Goal: Information Seeking & Learning: Learn about a topic

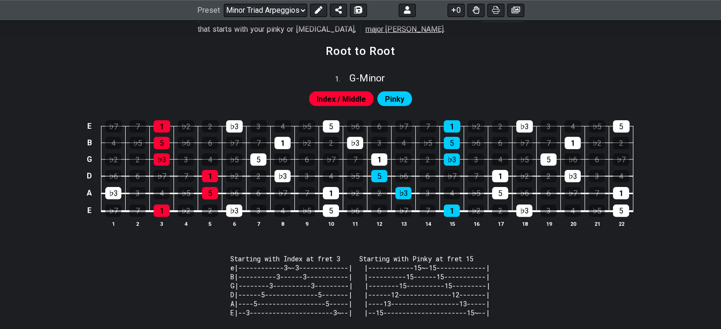
scroll to position [284, 0]
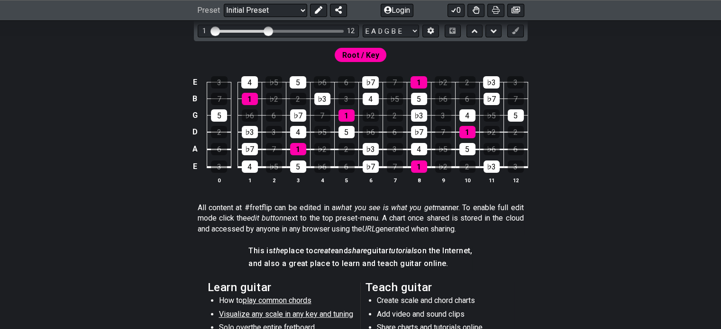
scroll to position [284, 0]
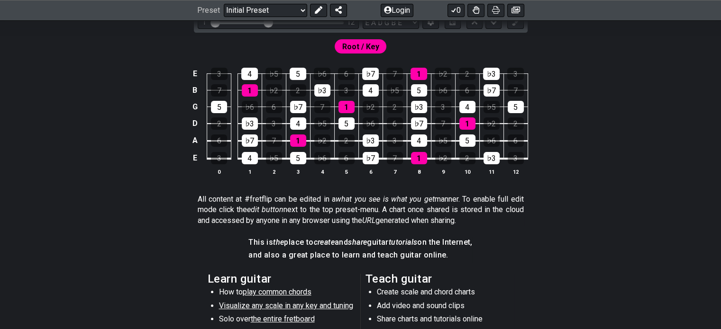
click at [586, 42] on div "Root / Key" at bounding box center [360, 44] width 721 height 23
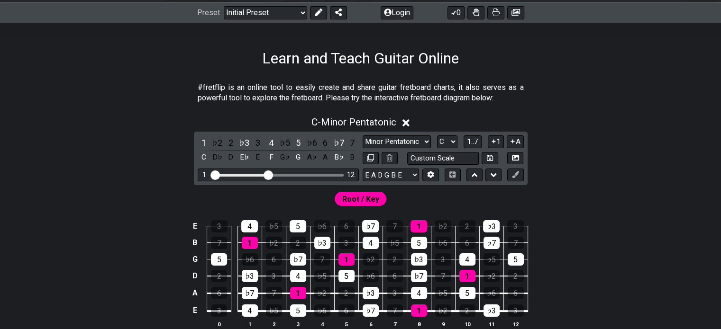
scroll to position [95, 0]
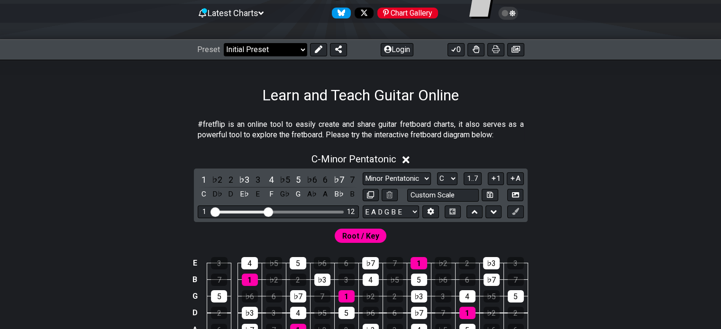
click at [275, 55] on select "Welcome to #fretflip! Initial Preset Custom Preset Minor Pentatonic Major Penta…" at bounding box center [265, 49] width 83 height 13
click at [224, 43] on select "Welcome to #fretflip! Initial Preset Custom Preset Minor Pentatonic Major Penta…" at bounding box center [265, 49] width 83 height 13
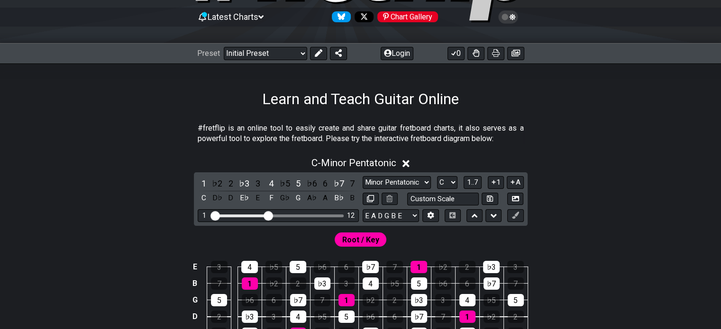
scroll to position [44, 0]
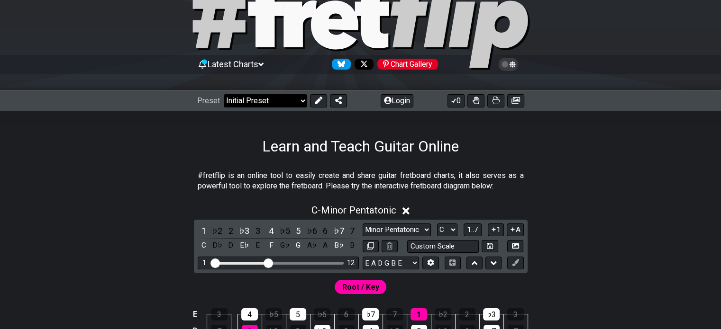
click at [273, 98] on select "Welcome to #fretflip! Initial Preset Custom Preset Minor Pentatonic Major Penta…" at bounding box center [265, 100] width 83 height 13
click at [224, 94] on select "Welcome to #fretflip! Initial Preset Custom Preset Minor Pentatonic Major Penta…" at bounding box center [265, 100] width 83 height 13
click at [290, 102] on select "Welcome to #fretflip! Initial Preset Custom Preset Minor Pentatonic Major Penta…" at bounding box center [265, 100] width 83 height 13
click at [224, 94] on select "Welcome to #fretflip! Initial Preset Custom Preset Minor Pentatonic Major Penta…" at bounding box center [265, 100] width 83 height 13
click at [265, 98] on select "Welcome to #fretflip! Initial Preset Custom Preset Minor Pentatonic Major Penta…" at bounding box center [265, 100] width 83 height 13
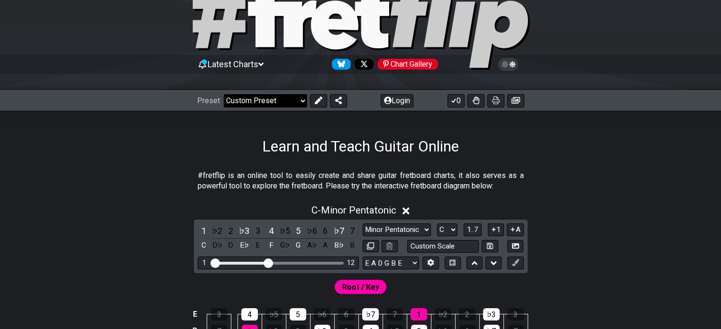
click at [224, 94] on select "Welcome to #fretflip! Initial Preset Custom Preset Minor Pentatonic Major Penta…" at bounding box center [265, 100] width 83 height 13
select select "/user-defined"
select select "A"
select select "Testing 1, 3 and 4"
select select "C"
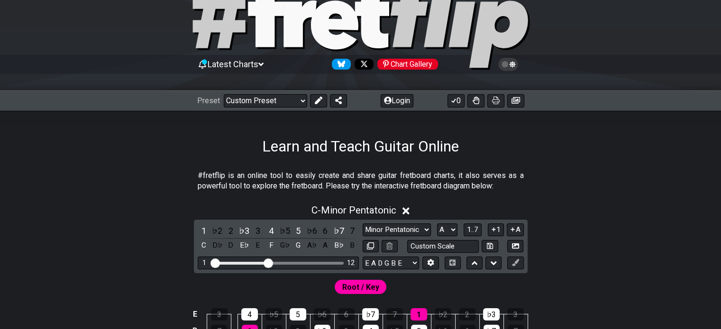
select select "C"
select select "A"
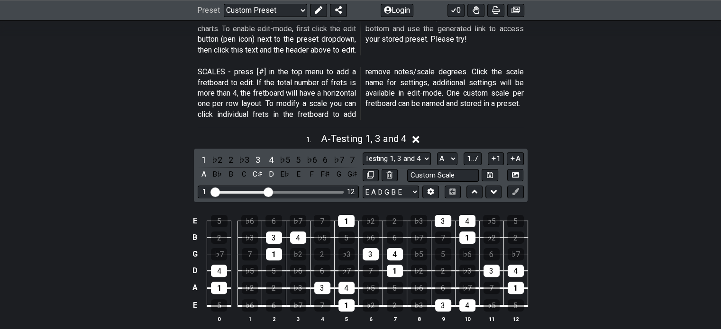
scroll to position [186, 0]
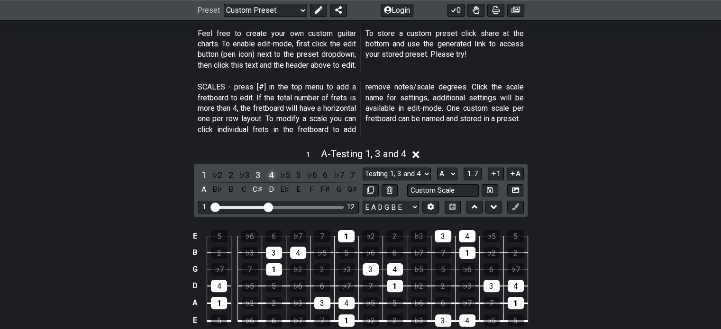
click at [272, 173] on div "4" at bounding box center [271, 175] width 12 height 13
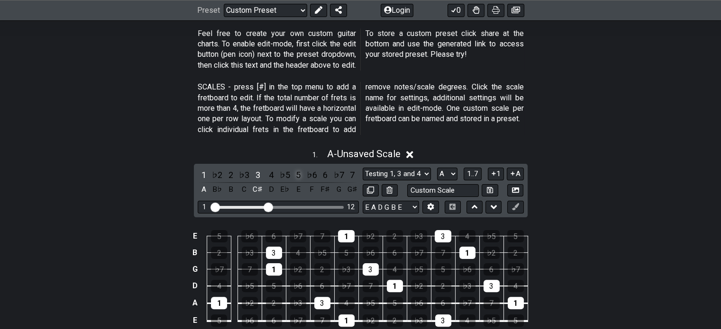
click at [298, 174] on div "5" at bounding box center [298, 175] width 12 height 13
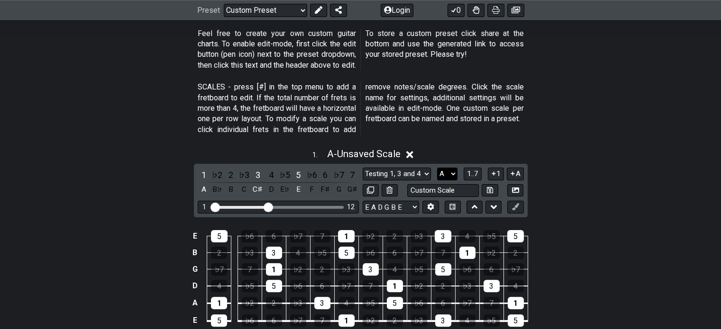
click at [451, 174] on select "A♭ A A♯ B♭ B C C♯ D♭ D D♯ E♭ E F F♯ G♭ G G♯" at bounding box center [447, 174] width 20 height 13
click at [437, 168] on select "A♭ A A♯ B♭ B C C♯ D♭ D D♯ E♭ E F F♯ G♭ G G♯" at bounding box center [447, 174] width 20 height 13
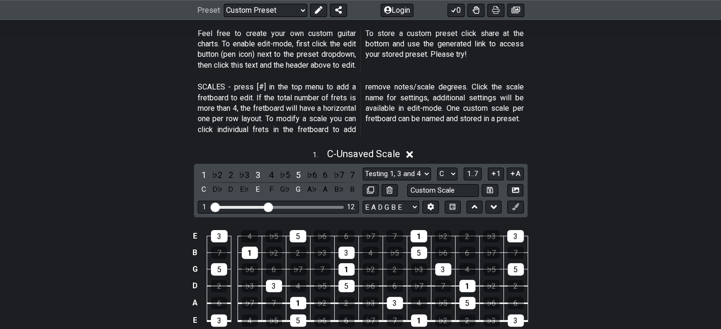
click at [624, 165] on div "1 . C - Unsaved Scale 1 ♭2 2 ♭3 3 4 ♭5 5 ♭6 6 ♭7 7 C D♭ D E♭ E F G♭ G A♭ A B♭ B…" at bounding box center [360, 247] width 721 height 209
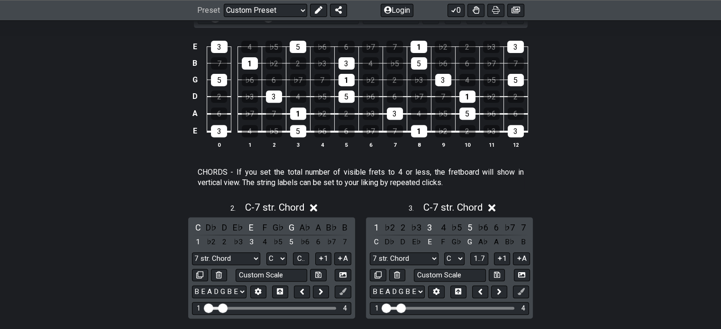
scroll to position [281, 0]
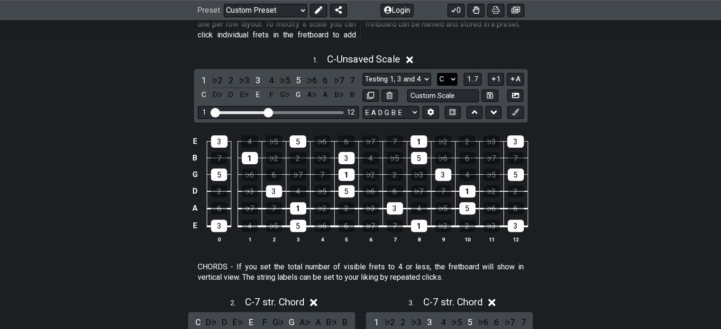
click at [452, 82] on select "A♭ A A♯ B♭ B C C♯ D♭ D D♯ E♭ E F F♯ G♭ G G♯" at bounding box center [447, 79] width 20 height 13
click at [437, 73] on select "A♭ A A♯ B♭ B C C♯ D♭ D D♯ E♭ E F F♯ G♭ G G♯" at bounding box center [447, 79] width 20 height 13
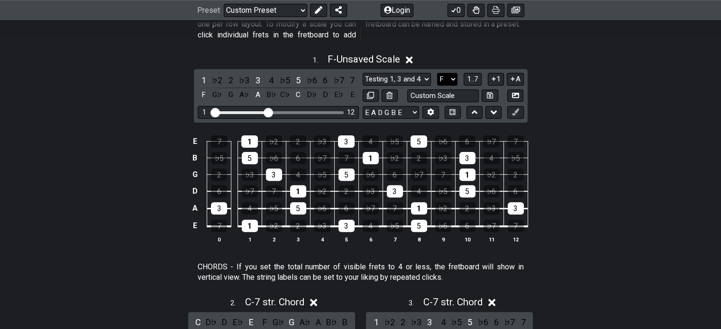
click at [447, 77] on select "A♭ A A♯ B♭ B C C♯ D♭ D D♯ E♭ E F F♯ G♭ G G♯" at bounding box center [447, 79] width 20 height 13
select select "C"
click at [437, 73] on select "A♭ A A♯ B♭ B C C♯ D♭ D D♯ E♭ E F F♯ G♭ G G♯" at bounding box center [447, 79] width 20 height 13
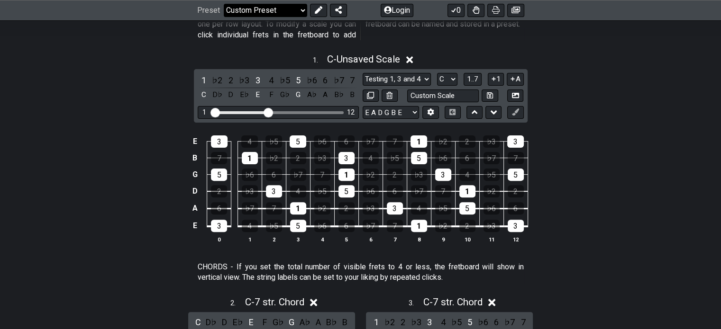
click at [269, 8] on select "Welcome to #fretflip! Initial Preset Custom Preset Minor Pentatonic Major Penta…" at bounding box center [265, 10] width 83 height 13
click at [224, 4] on select "Welcome to #fretflip! Initial Preset Custom Preset Minor Pentatonic Major Penta…" at bounding box center [265, 10] width 83 height 13
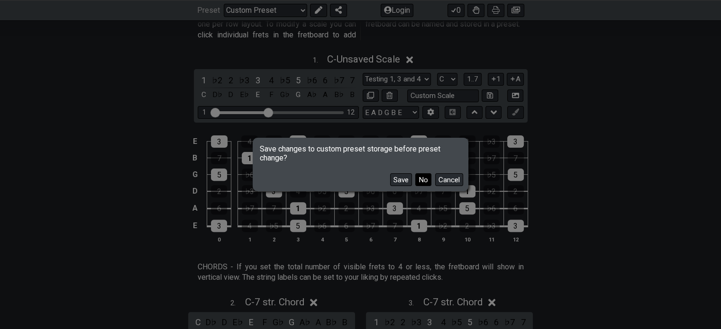
click at [428, 180] on button "No" at bounding box center [423, 180] width 16 height 13
select select "/template"
select select "A"
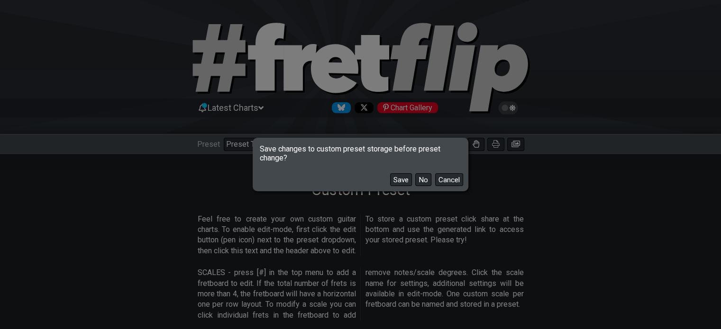
select select "Root"
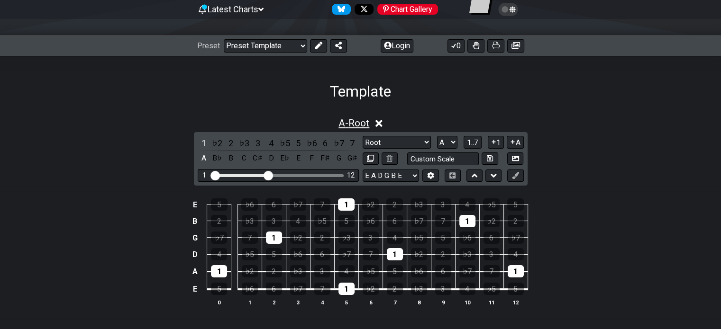
scroll to position [95, 0]
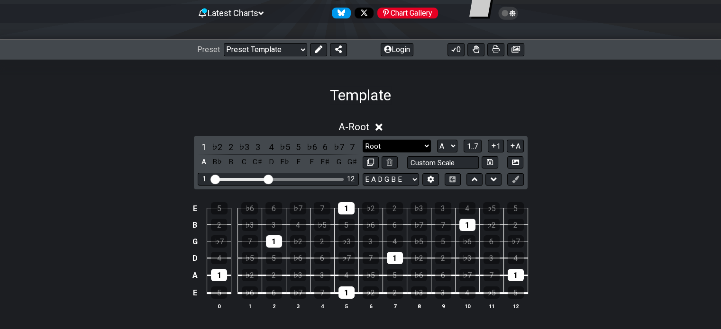
click at [401, 145] on select "Root Root Minor Pentatonic Major Pentatonic Minor Blues Major Blues Major / Ion…" at bounding box center [397, 146] width 68 height 13
click at [439, 148] on select "A♭ A A♯ B♭ B C C♯ D♭ D D♯ E♭ E F F♯ G♭ G G♯" at bounding box center [447, 146] width 20 height 13
click at [437, 140] on select "A♭ A A♯ B♭ B C C♯ D♭ D D♯ E♭ E F F♯ G♭ G G♯" at bounding box center [447, 146] width 20 height 13
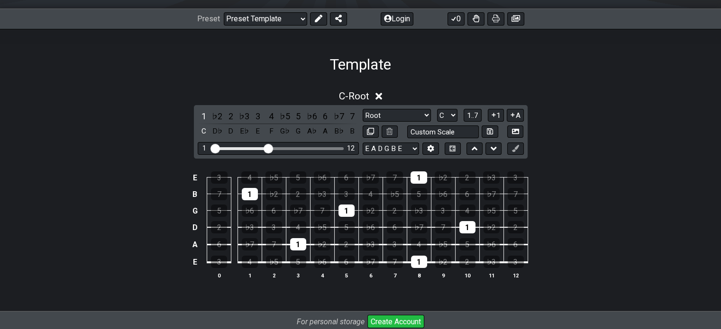
scroll to position [142, 0]
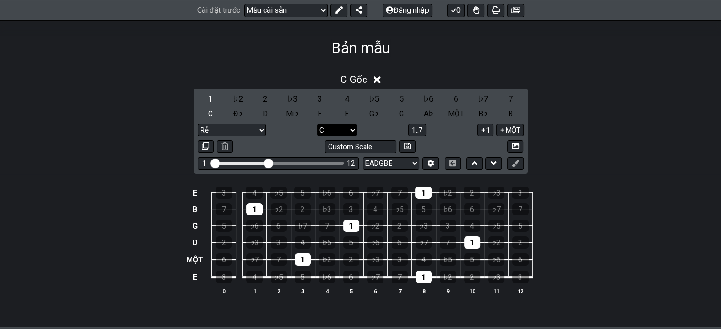
click at [350, 130] on select "A♭ MỘT A♯ B♭ B C C♯ Đ♭ D D♯ Mi♭ E F Fa thăng G♭ G Sol thăng" at bounding box center [337, 130] width 40 height 13
click at [317, 124] on select "A♭ MỘT A♯ B♭ B C C♯ Đ♭ D D♯ Mi♭ E F Fa thăng G♭ G Sol thăng" at bounding box center [337, 130] width 40 height 13
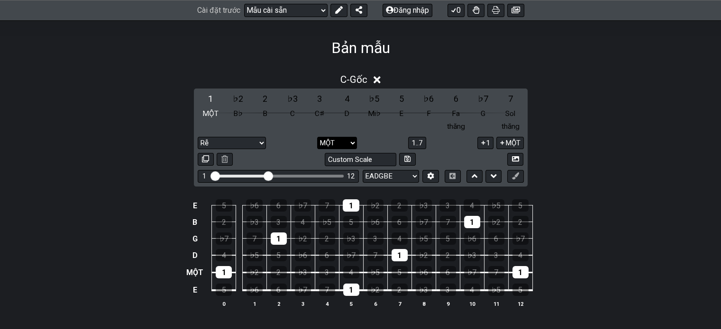
click at [341, 145] on select "A♭ MỘT A♯ B♭ B C C♯ Đ♭ D D♯ Mi♭ E F Fa thăng G♭ G Sol thăng" at bounding box center [337, 143] width 40 height 13
click at [317, 137] on select "A♭ MỘT A♯ B♭ B C C♯ Đ♭ D D♯ Mi♭ E F Fa thăng G♭ G Sol thăng" at bounding box center [337, 143] width 40 height 13
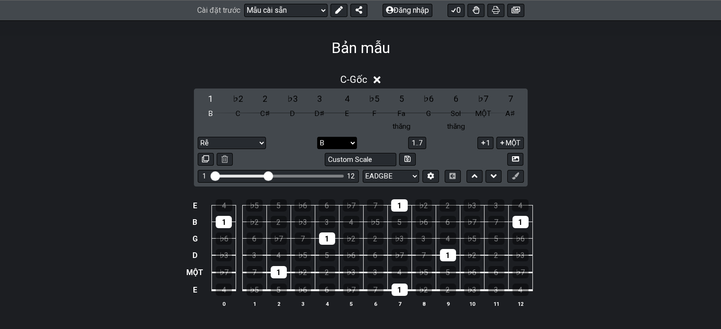
click at [354, 146] on select "A♭ MỘT A♯ B♭ B C C♯ Đ♭ D D♯ Mi♭ E F Fa thăng G♭ G Sol thăng" at bounding box center [337, 143] width 40 height 13
select select "D"
click at [317, 137] on select "A♭ MỘT A♯ B♭ B C C♯ Đ♭ D D♯ Mi♭ E F Fa thăng G♭ G Sol thăng" at bounding box center [337, 143] width 40 height 13
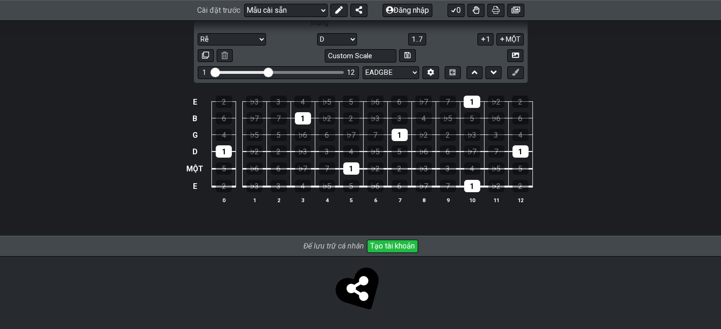
scroll to position [0, 0]
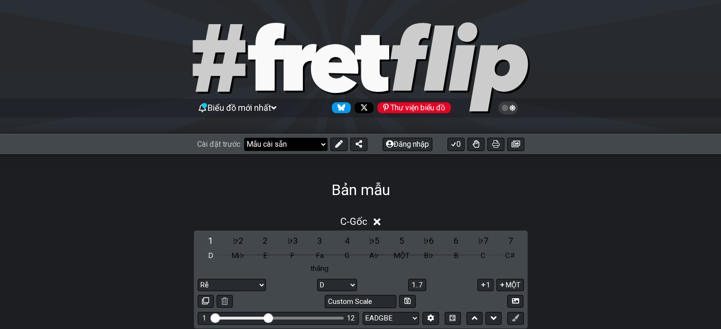
click at [295, 138] on select "Chào mừng đến với #fretflip! Cài đặt trước ban đầu Cài đặt trước tùy chỉnh Ngũ …" at bounding box center [285, 144] width 83 height 13
click at [244, 138] on select "Chào mừng đến với #fretflip! Cài đặt trước ban đầu Cài đặt trước tùy chỉnh Ngũ …" at bounding box center [285, 144] width 83 height 13
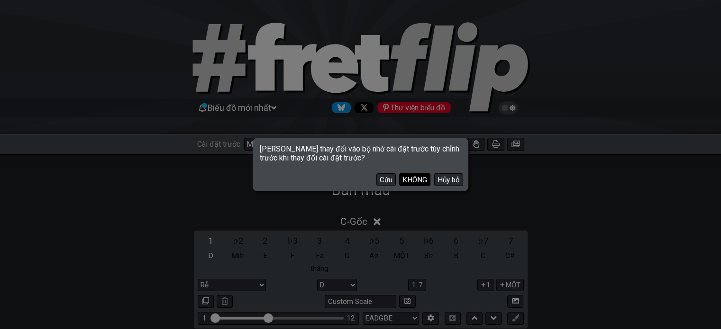
click at [413, 175] on button "KHÔNG" at bounding box center [414, 180] width 31 height 13
select select "/guitar-scales-generator"
select select "A"
select select "Minor Pentatonic"
select select "A"
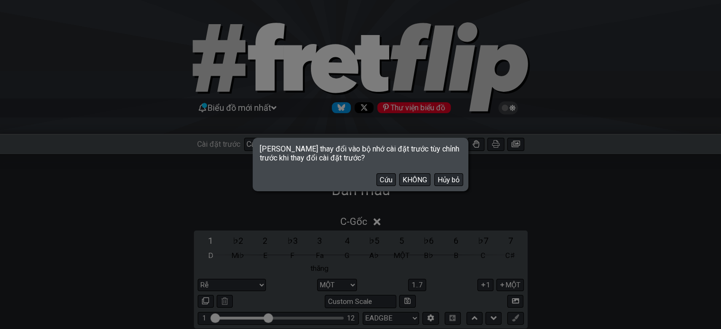
select select "A"
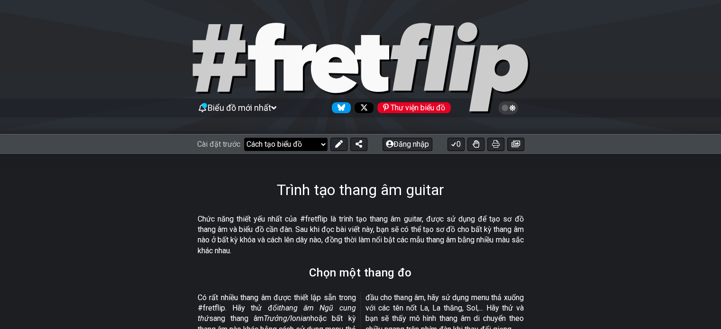
click at [286, 142] on select "Chào mừng đến với #fretflip! Cài đặt trước ban đầu Cài đặt trước tùy chỉnh Ngũ …" at bounding box center [285, 144] width 83 height 13
click at [244, 138] on select "Chào mừng đến với #fretflip! Cài đặt trước ban đầu Cài đặt trước tùy chỉnh Ngũ …" at bounding box center [285, 144] width 83 height 13
select select "/template"
select select "Root"
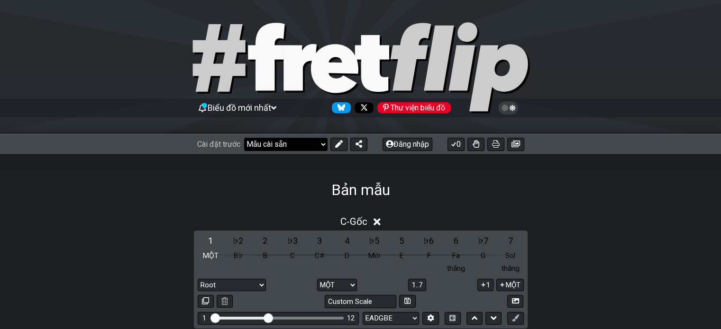
click at [272, 143] on select "Chào mừng đến với #fretflip! Cài đặt trước ban đầu Cài đặt trước tùy chỉnh Ngũ …" at bounding box center [285, 144] width 83 height 13
click at [244, 138] on select "Chào mừng đến với #fretflip! Cài đặt trước ban đầu Cài đặt trước tùy chỉnh Ngũ …" at bounding box center [285, 144] width 83 height 13
select select "/major-triad-arpeggios"
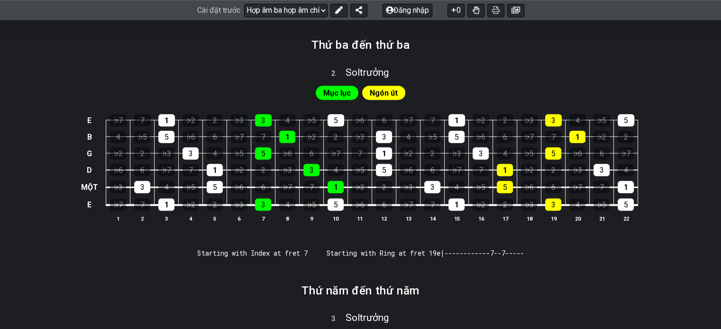
scroll to position [521, 0]
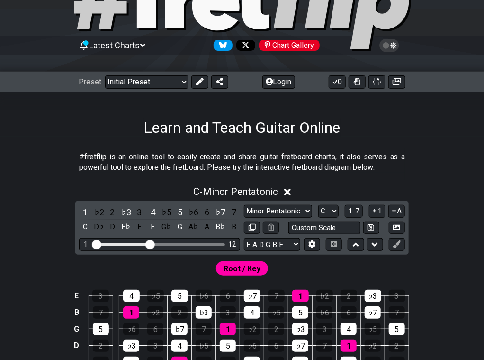
scroll to position [47, 0]
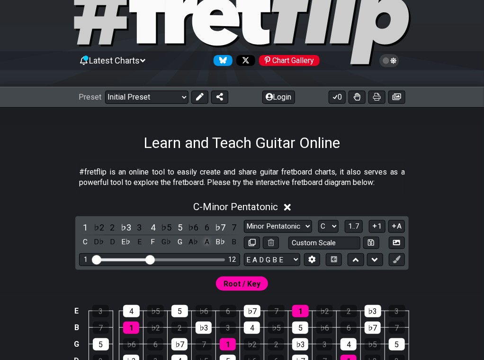
click at [210, 240] on div "A" at bounding box center [207, 242] width 12 height 13
click at [205, 241] on div "A" at bounding box center [207, 242] width 12 height 13
click at [308, 242] on input "text" at bounding box center [325, 243] width 72 height 13
type input "Custom Scale"
click at [295, 221] on select "Minor Pentatonic Click to edit Minor Pentatonic Major Pentatonic Minor Blues Ma…" at bounding box center [278, 226] width 68 height 13
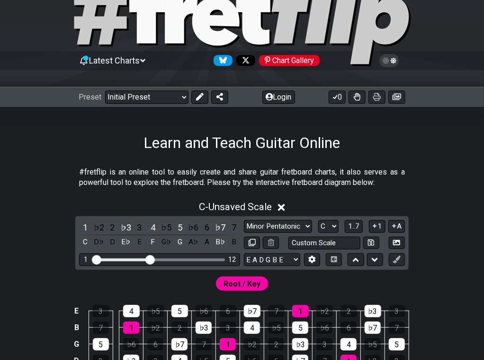
click at [26, 180] on section "#fretflip is an online tool to easily create and share guitar fretboard charts,…" at bounding box center [242, 179] width 484 height 33
click at [331, 225] on select "A♭ A A♯ B♭ B C C♯ D♭ D D♯ E♭ E F F♯ G♭ G G♯" at bounding box center [329, 226] width 20 height 13
select select "B"
click at [319, 220] on select "A♭ A A♯ B♭ B C C♯ D♭ D D♯ E♭ E F F♯ G♭ G G♯" at bounding box center [329, 226] width 20 height 13
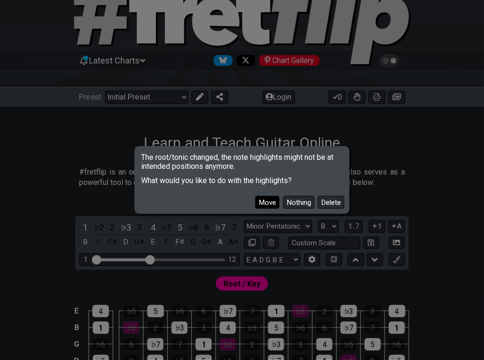
click at [264, 204] on button "Move" at bounding box center [268, 202] width 24 height 13
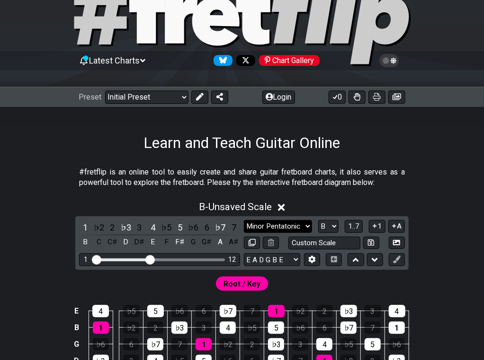
click at [293, 220] on select "Minor Pentatonic Click to edit Minor Pentatonic Major Pentatonic Minor Blues Ma…" at bounding box center [278, 226] width 68 height 13
click at [244, 220] on select "Minor Pentatonic Click to edit Minor Pentatonic Major Pentatonic Minor Blues Ma…" at bounding box center [278, 226] width 68 height 13
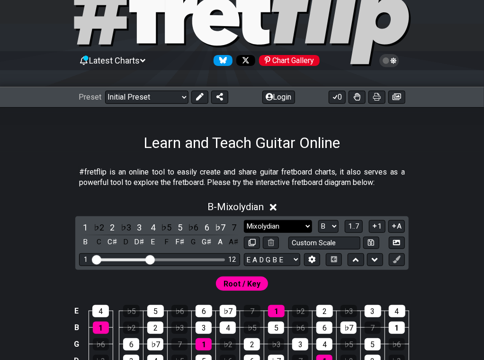
click at [274, 224] on select "Minor Pentatonic Click to edit Minor Pentatonic Major Pentatonic Minor Blues Ma…" at bounding box center [278, 226] width 68 height 13
select select "Minor Pentatonic"
click at [244, 220] on select "Minor Pentatonic Click to edit Minor Pentatonic Major Pentatonic Minor Blues Ma…" at bounding box center [278, 226] width 68 height 13
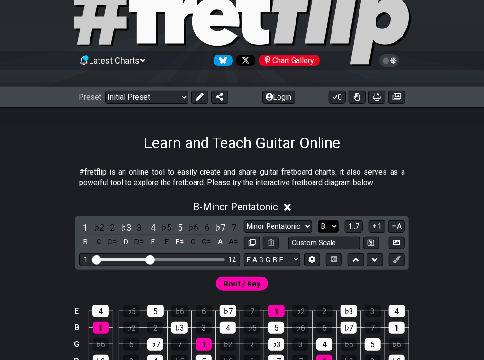
click at [326, 231] on select "A♭ A A♯ B♭ B C C♯ D♭ D D♯ E♭ E F F♯ G♭ G G♯" at bounding box center [329, 226] width 20 height 13
select select "A"
click at [319, 220] on select "A♭ A A♯ B♭ B C C♯ D♭ D D♯ E♭ E F F♯ G♭ G G♯" at bounding box center [329, 226] width 20 height 13
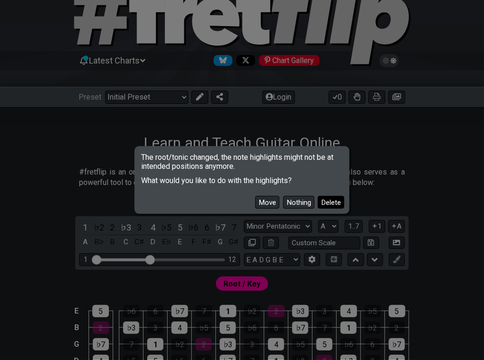
click at [330, 202] on button "Delete" at bounding box center [331, 202] width 27 height 13
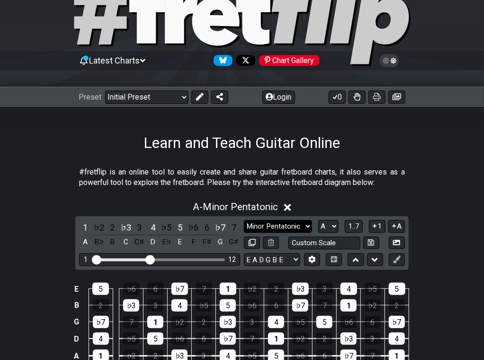
click at [302, 224] on select "Minor Pentatonic Click to edit Minor Pentatonic Major Pentatonic Minor Blues Ma…" at bounding box center [278, 226] width 68 height 13
click at [244, 220] on select "Minor Pentatonic Click to edit Minor Pentatonic Major Pentatonic Minor Blues Ma…" at bounding box center [278, 226] width 68 height 13
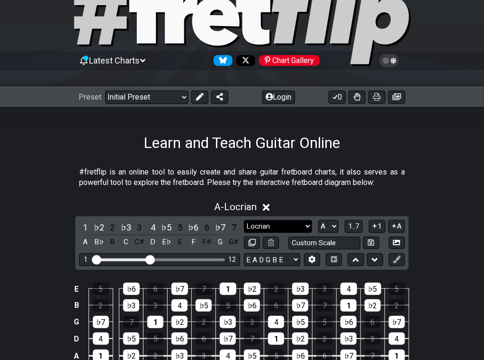
click at [295, 227] on select "Minor Pentatonic Click to edit Minor Pentatonic Major Pentatonic Minor Blues Ma…" at bounding box center [278, 226] width 68 height 13
click at [244, 220] on select "Minor Pentatonic Click to edit Minor Pentatonic Major Pentatonic Minor Blues Ma…" at bounding box center [278, 226] width 68 height 13
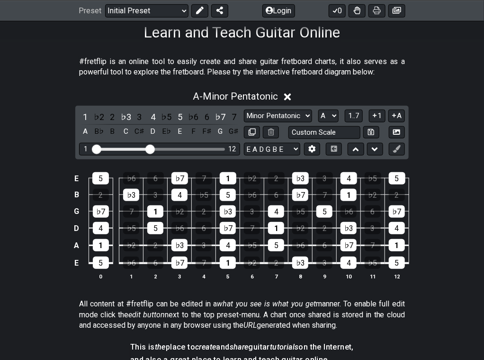
scroll to position [142, 0]
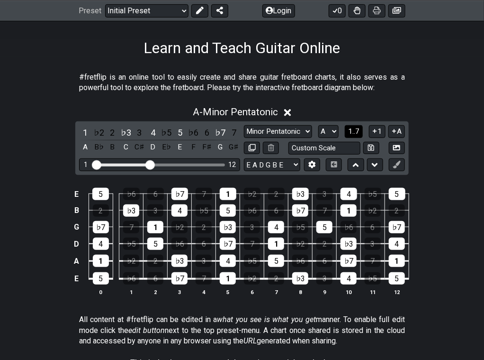
click at [352, 132] on span "1..7" at bounding box center [353, 131] width 11 height 9
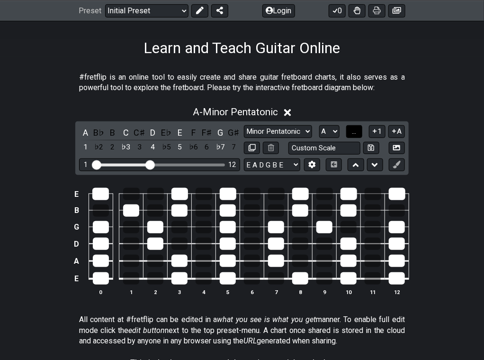
click at [352, 132] on span "..." at bounding box center [354, 131] width 4 height 9
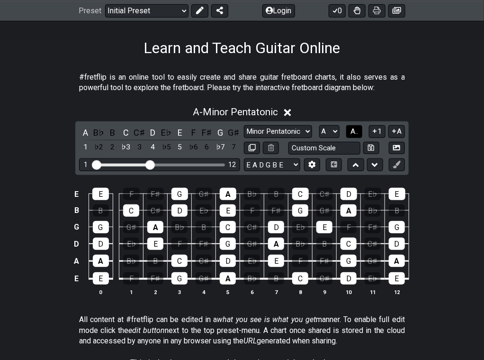
click at [355, 132] on span "A.." at bounding box center [355, 131] width 8 height 9
click at [355, 132] on span "1..7" at bounding box center [353, 131] width 11 height 9
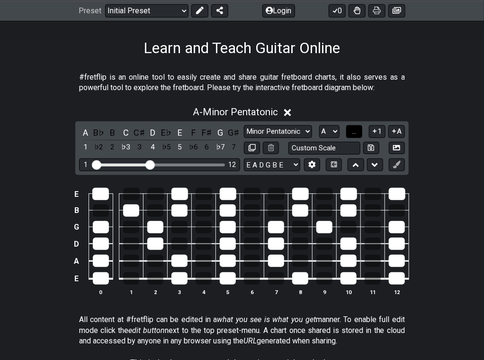
click at [355, 132] on span "..." at bounding box center [354, 131] width 4 height 9
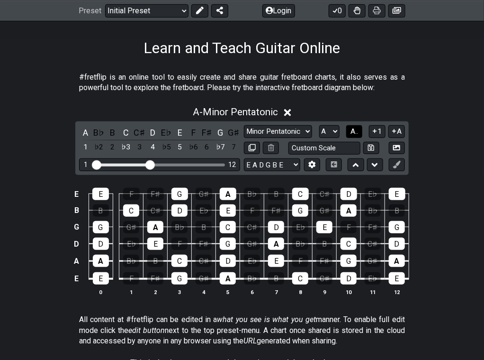
click at [355, 132] on span "A.." at bounding box center [355, 131] width 8 height 9
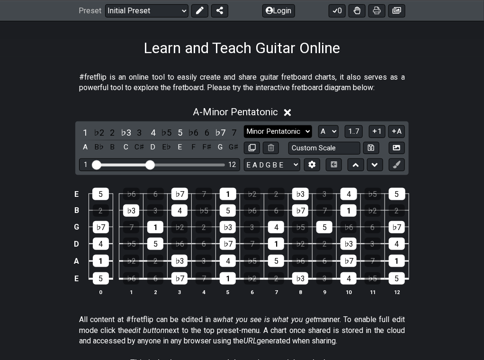
click at [283, 130] on select "Minor Pentatonic Click to edit Minor Pentatonic Major Pentatonic Minor Blues Ma…" at bounding box center [278, 131] width 68 height 13
select select "Dorian"
click at [244, 125] on select "Minor Pentatonic Click to edit Minor Pentatonic Major Pentatonic Minor Blues Ma…" at bounding box center [278, 131] width 68 height 13
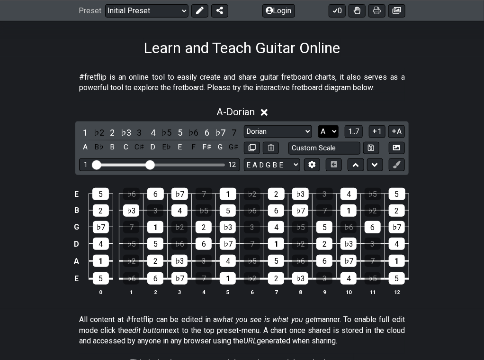
click at [326, 132] on select "A♭ A A♯ B♭ B C C♯ D♭ D D♯ E♭ E F F♯ G♭ G G♯" at bounding box center [329, 131] width 20 height 13
select select "C"
click at [319, 125] on select "A♭ A A♯ B♭ B C C♯ D♭ D D♯ E♭ E F F♯ G♭ G G♯" at bounding box center [329, 131] width 20 height 13
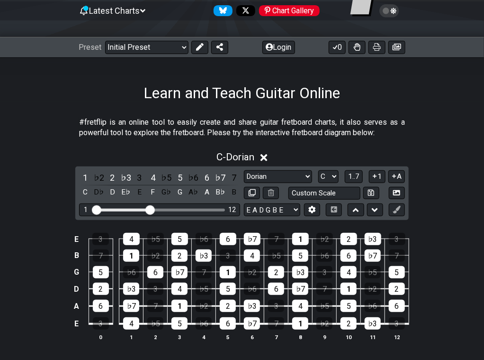
scroll to position [47, 0]
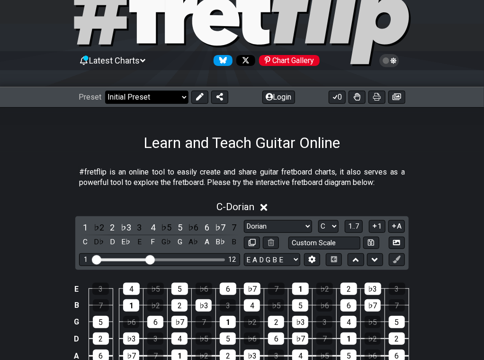
click at [154, 93] on select "Welcome to #fretflip! Initial Preset Custom Preset Minor Pentatonic Major Penta…" at bounding box center [146, 97] width 83 height 13
select select "/welcome"
click at [105, 91] on select "Welcome to #fretflip! Initial Preset Custom Preset Minor Pentatonic Major Penta…" at bounding box center [146, 97] width 83 height 13
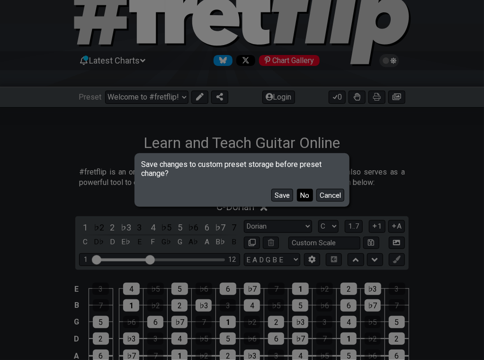
click at [302, 194] on button "No" at bounding box center [305, 195] width 16 height 13
select select "Minor Pentatonic"
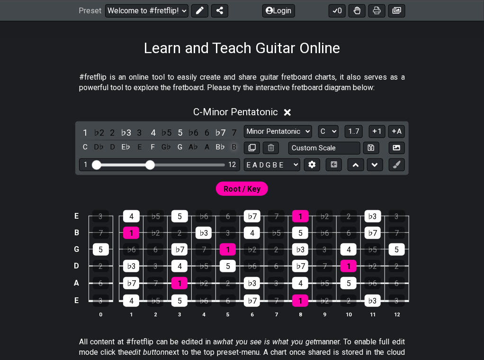
scroll to position [95, 0]
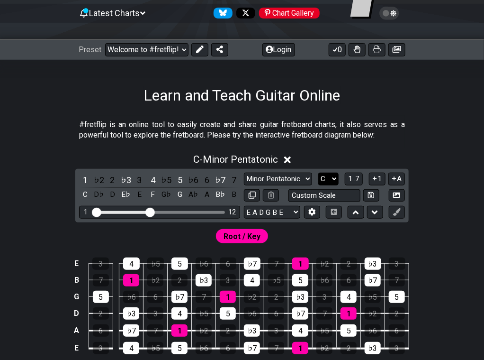
click at [326, 178] on select "A♭ A A♯ B♭ B C C♯ D♭ D D♯ E♭ E F F♯ G♭ G G♯" at bounding box center [329, 179] width 20 height 13
select select "A"
click at [319, 173] on select "A♭ A A♯ B♭ B C C♯ D♭ D D♯ E♭ E F F♯ G♭ G G♯" at bounding box center [329, 179] width 20 height 13
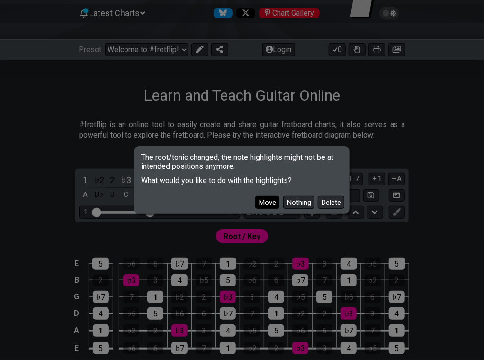
click at [271, 201] on button "Move" at bounding box center [268, 202] width 24 height 13
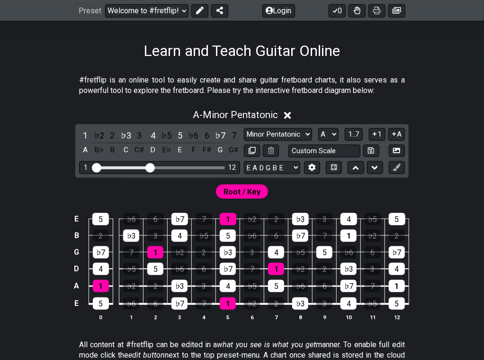
scroll to position [190, 0]
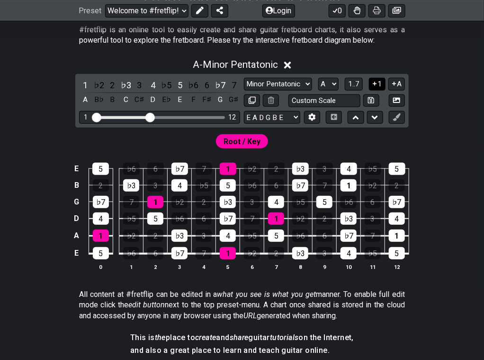
click at [380, 81] on button "1" at bounding box center [377, 84] width 16 height 13
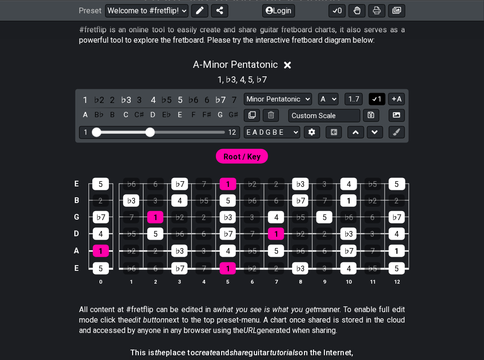
click at [377, 100] on icon at bounding box center [375, 98] width 9 height 7
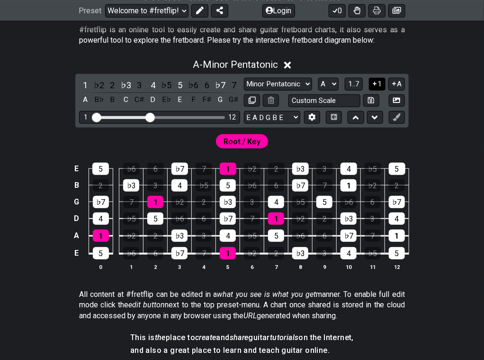
click at [378, 86] on icon at bounding box center [375, 83] width 9 height 7
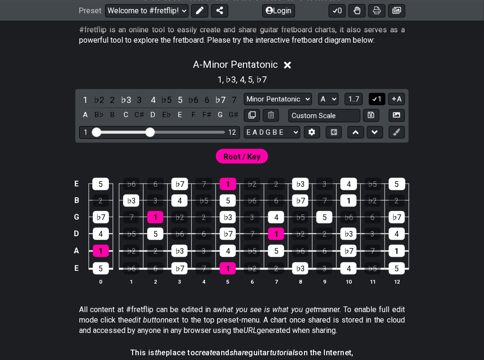
click at [377, 94] on button "1" at bounding box center [377, 99] width 16 height 13
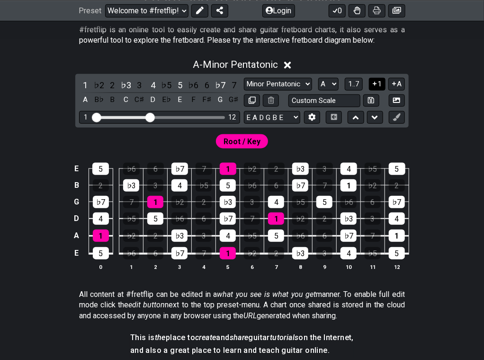
click at [377, 86] on icon at bounding box center [375, 83] width 9 height 7
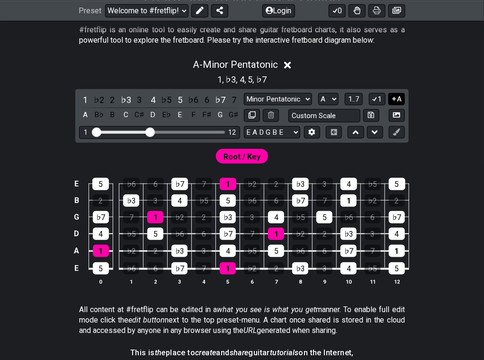
click at [395, 97] on icon at bounding box center [395, 99] width 4 height 4
click at [395, 97] on icon at bounding box center [394, 98] width 9 height 7
click at [395, 97] on icon at bounding box center [395, 99] width 4 height 4
click at [393, 119] on button at bounding box center [397, 115] width 16 height 13
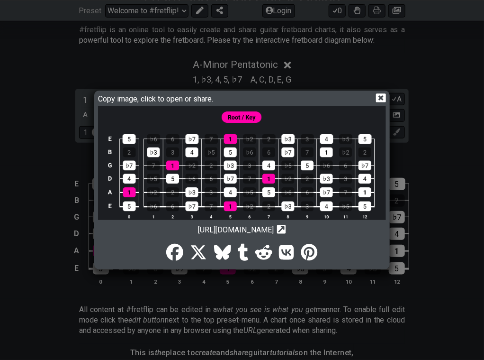
click at [381, 98] on icon at bounding box center [381, 98] width 10 height 10
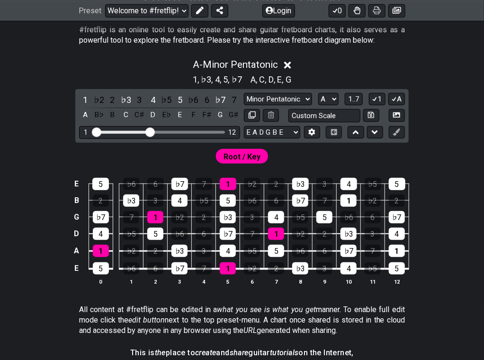
click at [247, 151] on span "Root / Key" at bounding box center [242, 157] width 37 height 14
click at [373, 130] on icon at bounding box center [375, 132] width 6 height 4
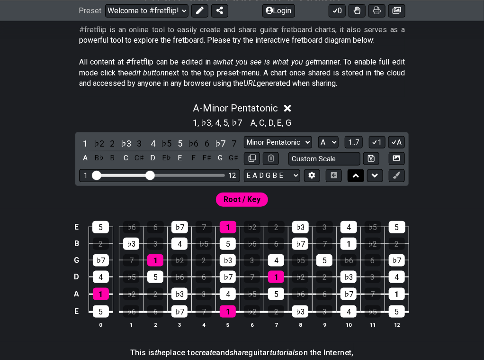
click at [358, 174] on icon at bounding box center [356, 175] width 6 height 9
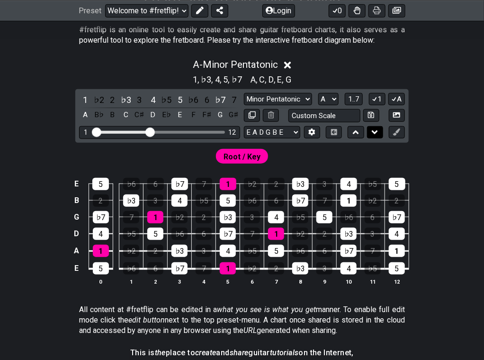
click at [369, 130] on button at bounding box center [375, 132] width 16 height 13
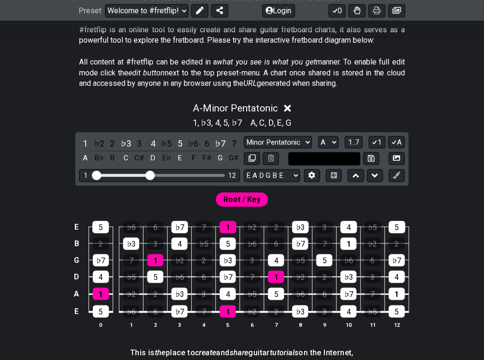
click at [346, 156] on input "text" at bounding box center [325, 158] width 72 height 13
type input "Custom Scale"
click at [328, 139] on select "A♭ A A♯ B♭ B C C♯ D♭ D D♯ E♭ E F F♯ G♭ G G♯" at bounding box center [329, 142] width 20 height 13
drag, startPoint x: 150, startPoint y: 172, endPoint x: 245, endPoint y: 176, distance: 94.9
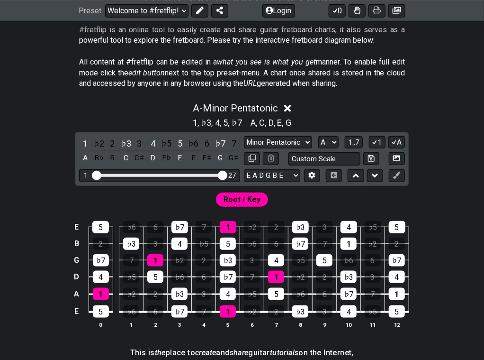
click at [227, 174] on input "Visible fret range" at bounding box center [159, 174] width 135 height 0
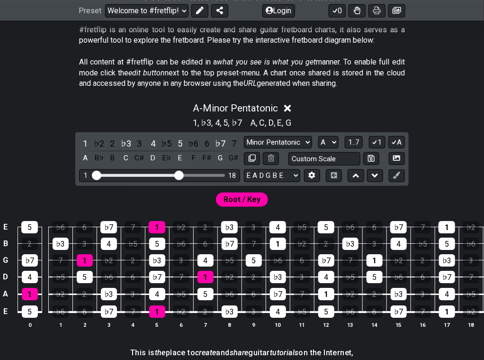
drag, startPoint x: 223, startPoint y: 172, endPoint x: 179, endPoint y: 174, distance: 43.7
click at [179, 174] on input "Visible fret range" at bounding box center [159, 174] width 135 height 0
drag, startPoint x: 182, startPoint y: 174, endPoint x: 263, endPoint y: 177, distance: 81.1
click at [227, 174] on input "Visible fret range" at bounding box center [159, 174] width 135 height 0
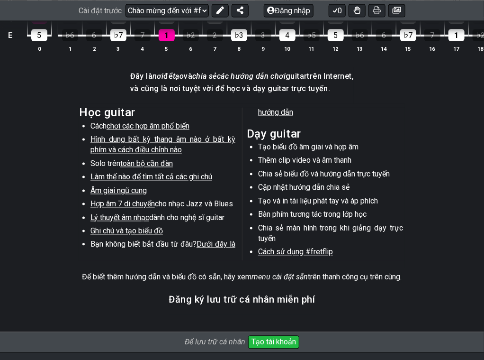
scroll to position [521, 0]
click at [145, 222] on font "Lý thuyết âm nhạc" at bounding box center [120, 217] width 59 height 9
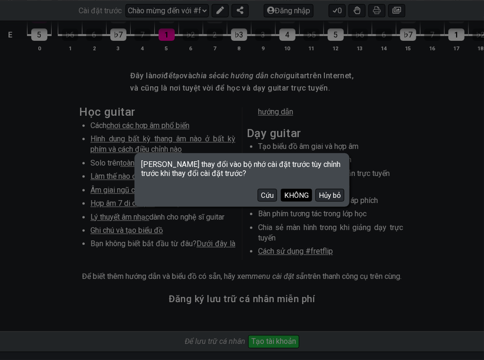
click at [300, 197] on font "KHÔNG" at bounding box center [296, 195] width 25 height 9
select select "/scale-degrees-and-intervals"
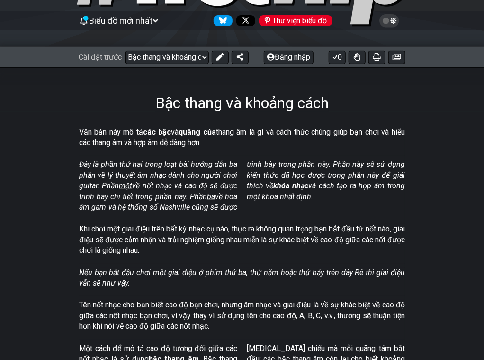
scroll to position [142, 0]
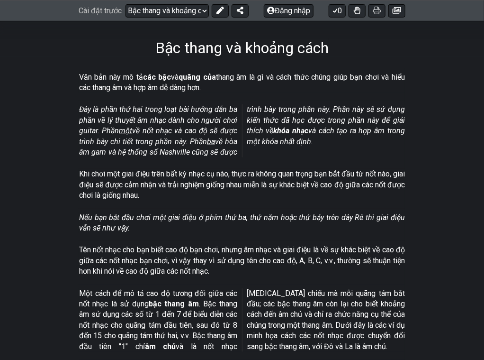
click at [187, 108] on font "Đây là phần thứ hai trong loạt bài hướng dẫn ba phần về lý thuyết âm nhạc dành …" at bounding box center [158, 120] width 158 height 30
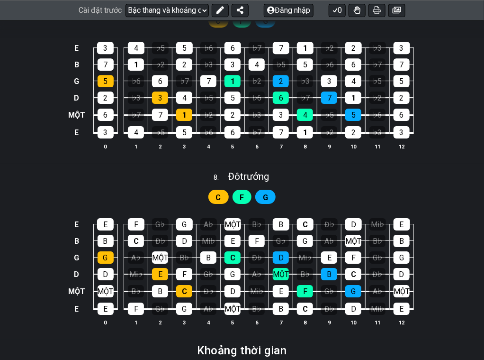
scroll to position [2181, 0]
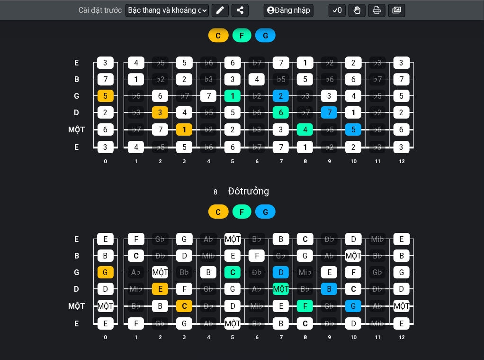
drag, startPoint x: 156, startPoint y: 182, endPoint x: 455, endPoint y: 43, distance: 329.2
click at [455, 43] on div "C F G" at bounding box center [242, 33] width 484 height 23
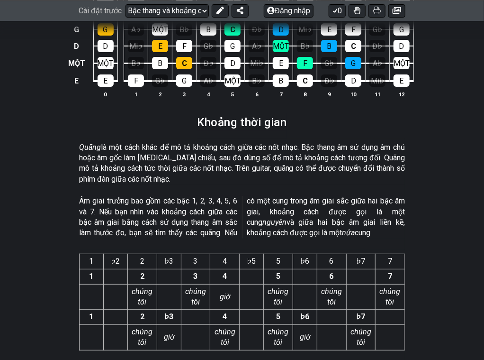
scroll to position [2513, 0]
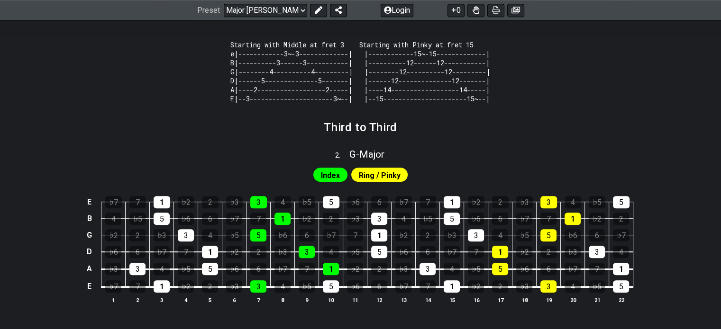
scroll to position [417, 0]
